Goal: Task Accomplishment & Management: Complete application form

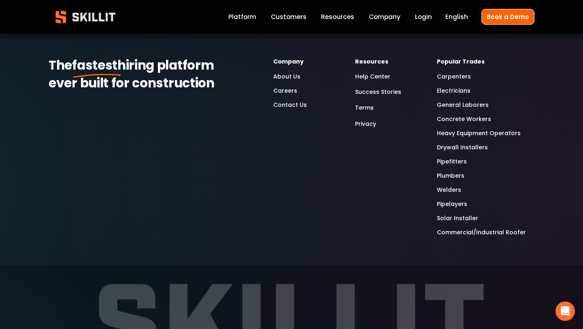
scroll to position [2448, 0]
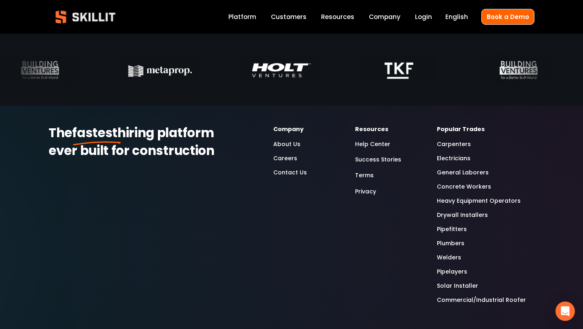
click at [289, 175] on link "Contact Us" at bounding box center [290, 172] width 34 height 9
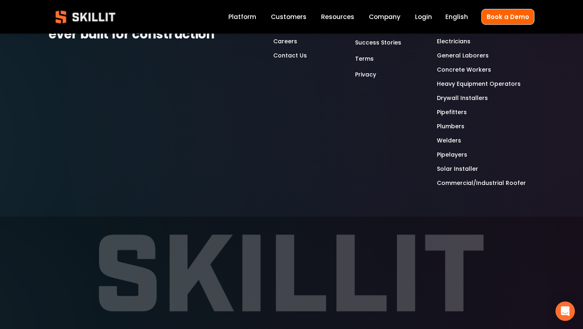
scroll to position [706, 0]
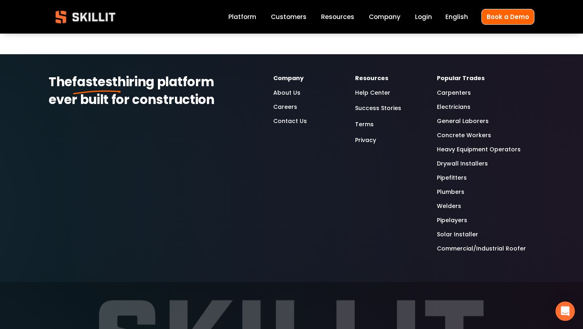
click at [291, 107] on link "Careers" at bounding box center [285, 106] width 24 height 9
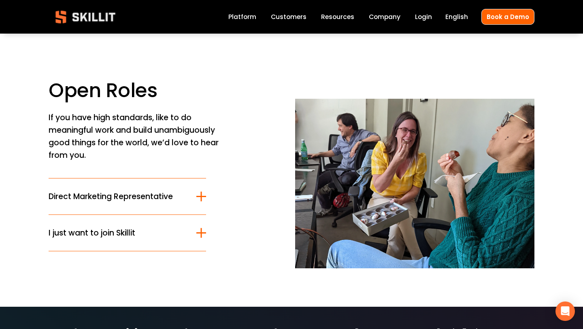
click at [142, 197] on span "Direct Marketing Representative" at bounding box center [123, 197] width 148 height 12
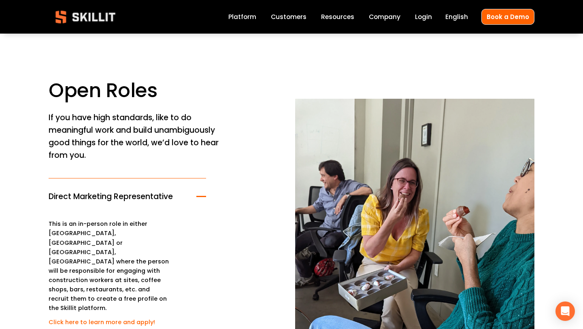
click at [146, 221] on p "This is an in-person role in either Charleston, SC or Charlotte, NC where the p…" at bounding box center [109, 265] width 121 height 93
click at [110, 318] on link "Click here to learn more and apply!" at bounding box center [102, 322] width 106 height 8
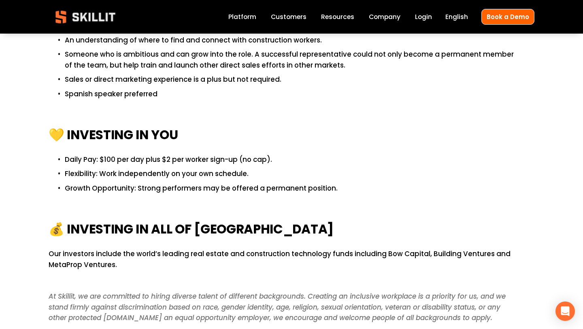
scroll to position [690, 0]
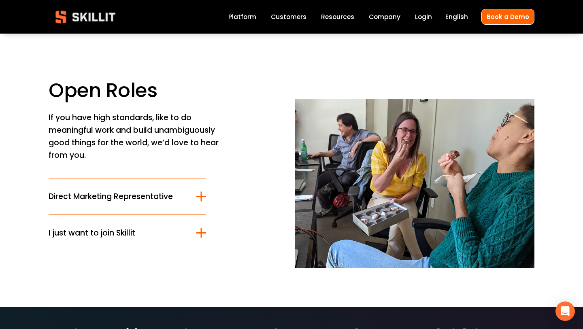
click at [199, 232] on div at bounding box center [201, 232] width 10 height 1
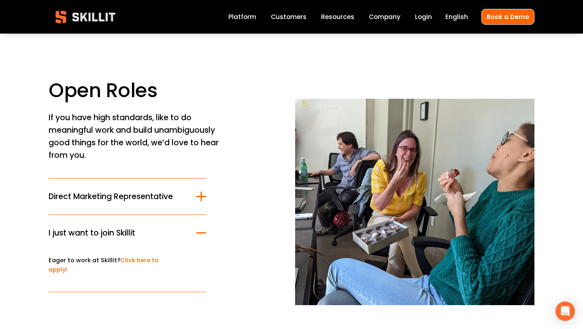
click at [130, 260] on link "Click here to apply!" at bounding box center [104, 264] width 110 height 17
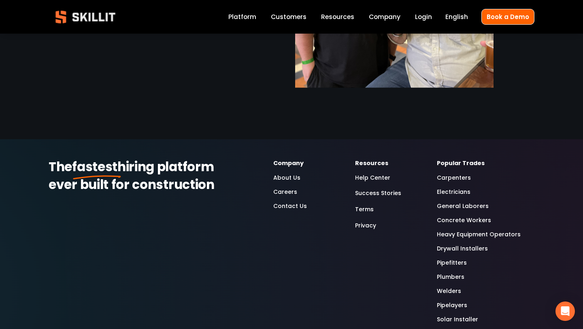
scroll to position [876, 0]
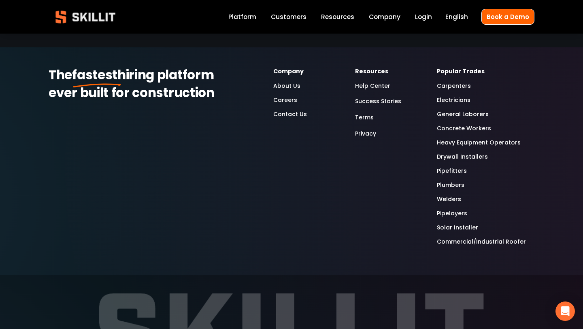
click at [362, 114] on link "Terms" at bounding box center [364, 117] width 19 height 11
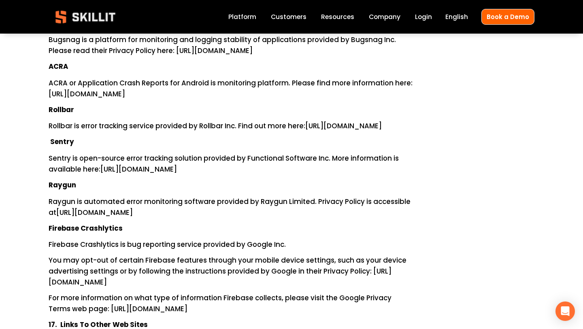
scroll to position [2764, 0]
